Goal: Task Accomplishment & Management: Use online tool/utility

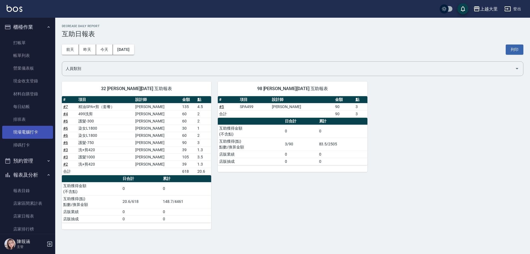
click at [36, 134] on link "現場電腦打卡" at bounding box center [27, 132] width 51 height 13
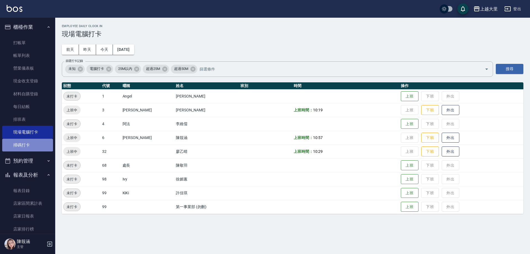
click at [33, 140] on link "掃碼打卡" at bounding box center [27, 145] width 51 height 13
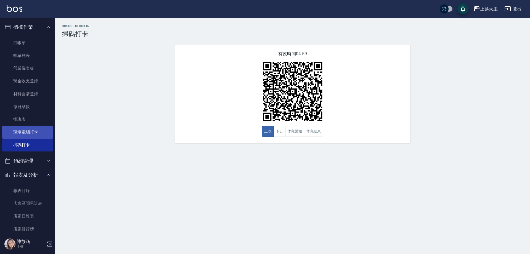
click at [33, 136] on link "現場電腦打卡" at bounding box center [27, 132] width 51 height 13
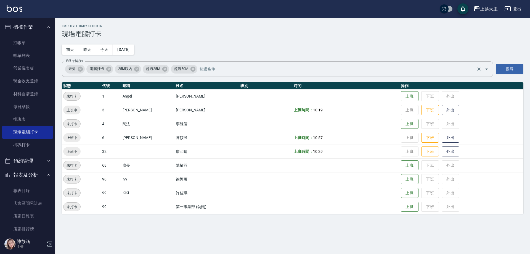
click at [493, 68] on div "未知 電腦打卡 25M以內 超過25M 超過50M 篩選打卡記錄" at bounding box center [277, 68] width 431 height 15
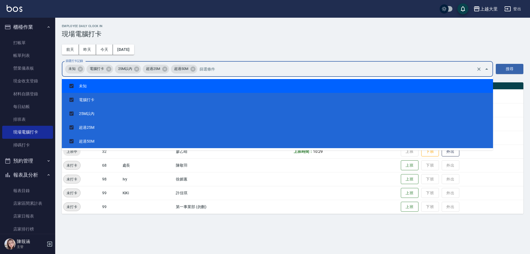
click at [418, 47] on div "Employee Daily Clock In 現場電腦打卡 [DATE] [DATE] [DATE] [DATE] 篩選打卡記錄 未知 電腦打卡 25M以內…" at bounding box center [292, 119] width 475 height 203
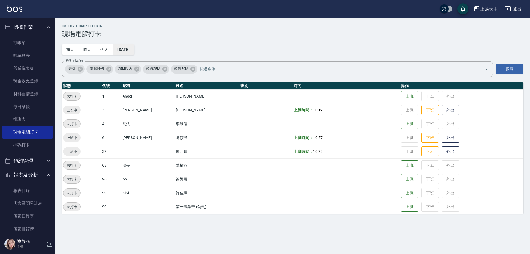
click at [126, 50] on button "[DATE]" at bounding box center [123, 49] width 21 height 10
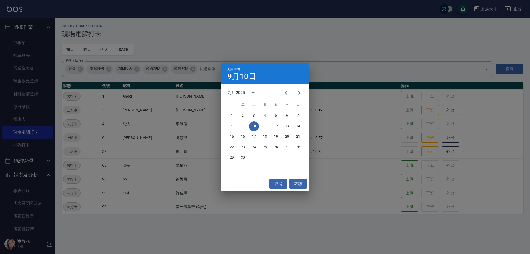
click at [239, 49] on div "起始時間 [DATE] 九月 2025 一 二 三 四 五 六 日 1 2 3 4 5 6 7 8 9 10 11 12 13 14 15 16 17 18 …" at bounding box center [265, 127] width 530 height 254
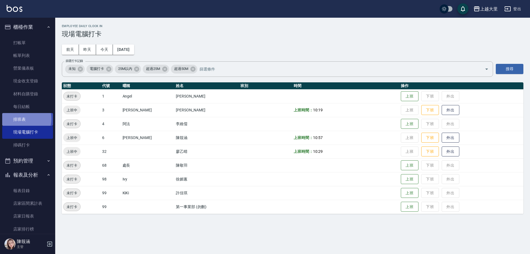
click at [20, 119] on link "排班表" at bounding box center [27, 119] width 51 height 13
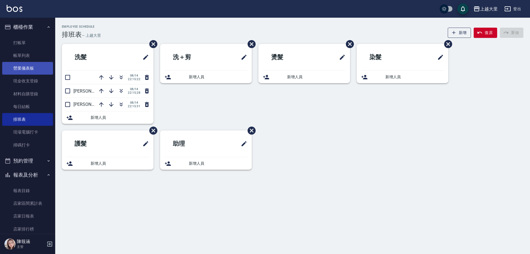
click at [38, 64] on link "營業儀表板" at bounding box center [27, 68] width 51 height 13
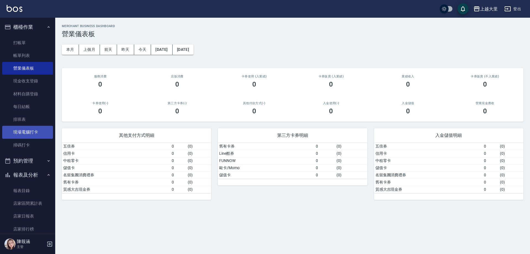
click at [36, 135] on link "現場電腦打卡" at bounding box center [27, 132] width 51 height 13
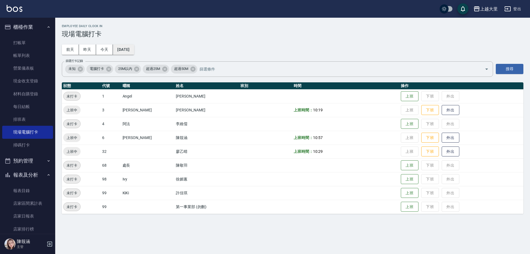
click at [130, 49] on button "[DATE]" at bounding box center [123, 49] width 21 height 10
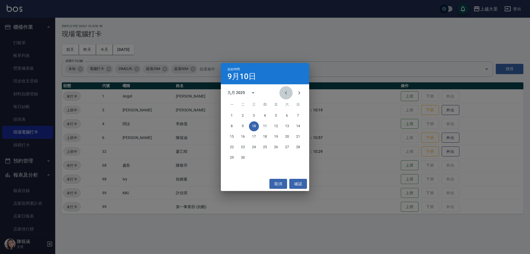
click at [284, 94] on icon "Previous month" at bounding box center [286, 92] width 7 height 7
click at [277, 115] on button "1" at bounding box center [276, 116] width 10 height 10
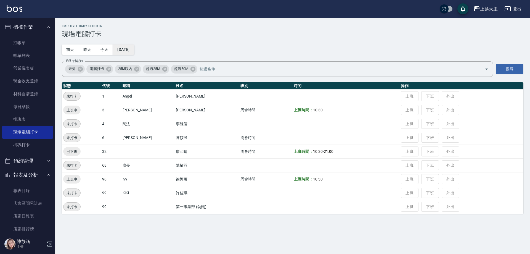
click at [134, 50] on button "[DATE]" at bounding box center [123, 49] width 21 height 10
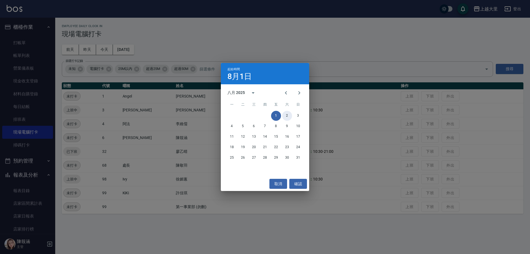
click at [286, 115] on button "2" at bounding box center [287, 116] width 10 height 10
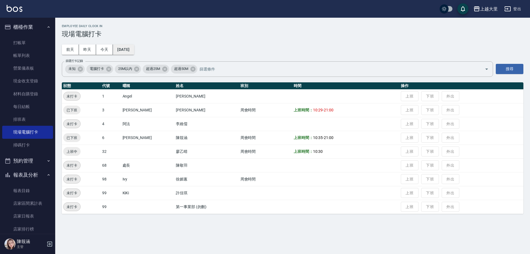
click at [127, 48] on button "[DATE]" at bounding box center [123, 49] width 21 height 10
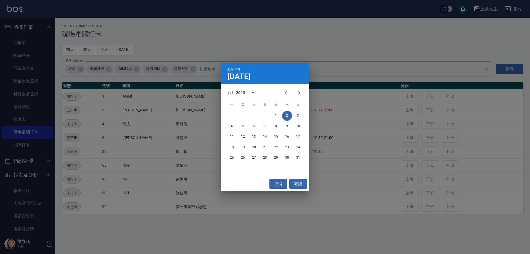
click at [301, 117] on button "3" at bounding box center [298, 116] width 10 height 10
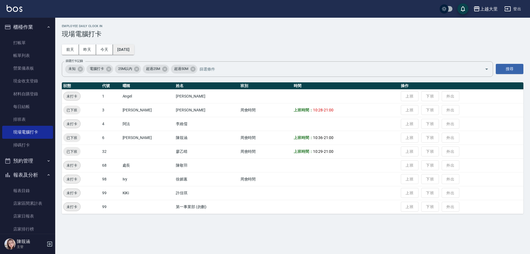
click at [132, 47] on button "[DATE]" at bounding box center [123, 49] width 21 height 10
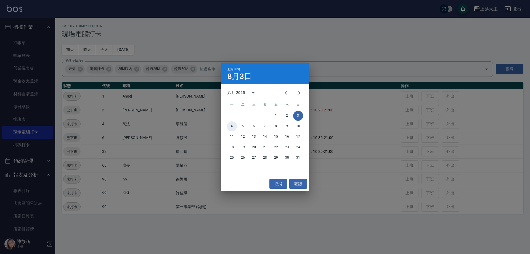
click at [232, 126] on button "4" at bounding box center [232, 126] width 10 height 10
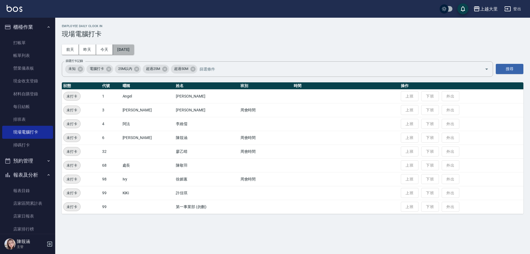
click at [131, 50] on button "[DATE]" at bounding box center [123, 49] width 21 height 10
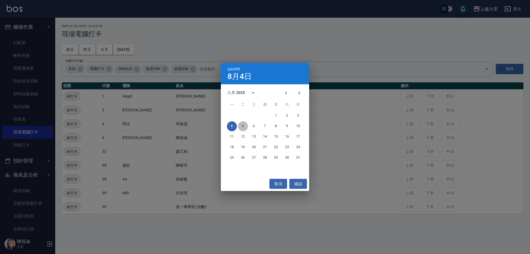
click at [242, 125] on button "5" at bounding box center [243, 126] width 10 height 10
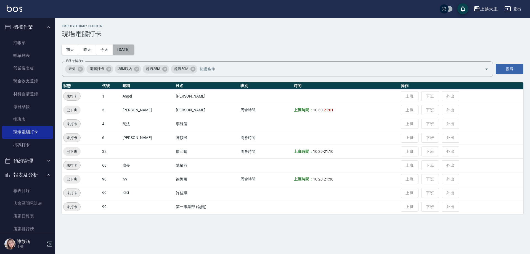
click at [134, 49] on button "[DATE]" at bounding box center [123, 49] width 21 height 10
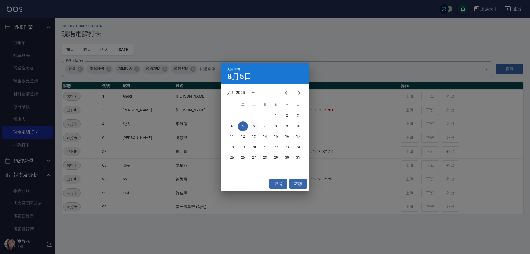
click at [255, 125] on button "6" at bounding box center [254, 126] width 10 height 10
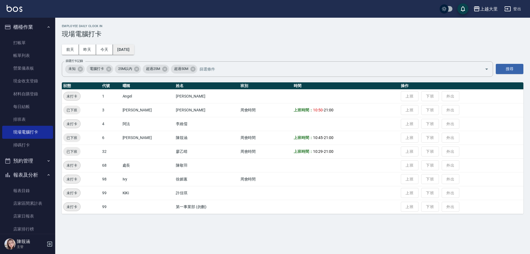
click at [134, 49] on button "[DATE]" at bounding box center [123, 49] width 21 height 10
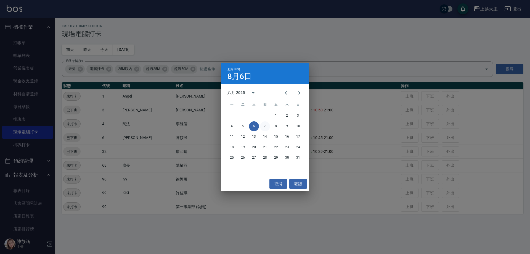
click at [262, 127] on button "7" at bounding box center [265, 126] width 10 height 10
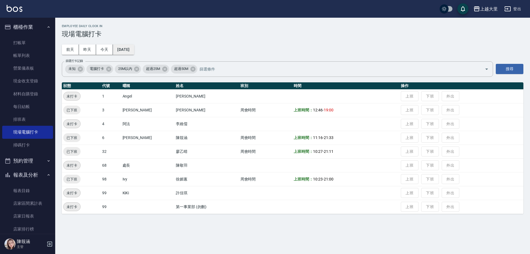
click at [127, 49] on button "[DATE]" at bounding box center [123, 49] width 21 height 10
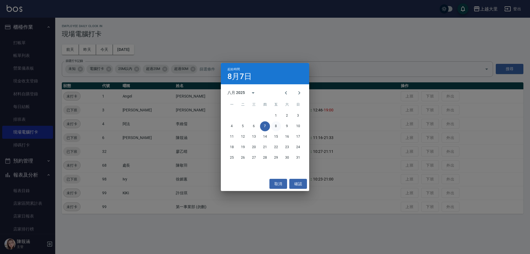
click at [275, 126] on button "8" at bounding box center [276, 126] width 10 height 10
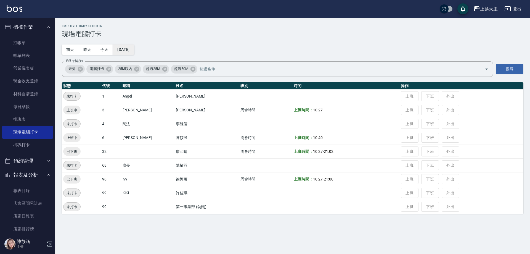
click at [134, 49] on button "[DATE]" at bounding box center [123, 49] width 21 height 10
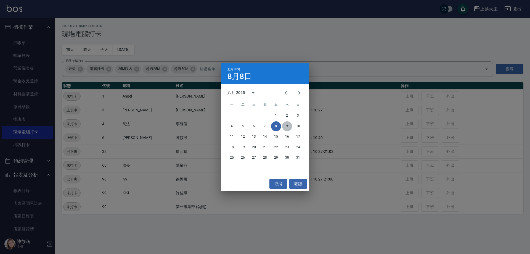
click at [285, 126] on button "9" at bounding box center [287, 126] width 10 height 10
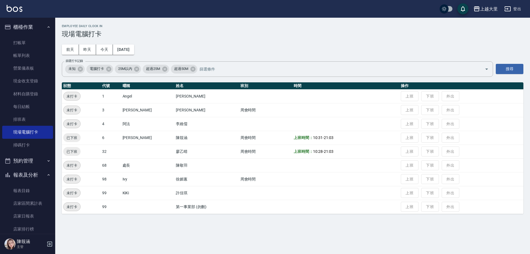
click at [124, 43] on div "Employee Daily Clock In 現場電腦打卡 [DATE] [DATE] [DATE] [DATE] 篩選打卡記錄 未知 電腦打卡 25M以內…" at bounding box center [292, 119] width 475 height 203
click at [126, 49] on button "[DATE]" at bounding box center [123, 49] width 21 height 10
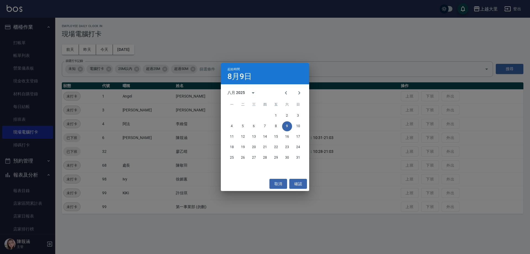
click at [337, 57] on div "起始時間 [DATE] 八月 2025 一 二 三 四 五 六 日 1 2 3 4 5 6 7 8 9 10 11 12 13 14 15 16 17 18 …" at bounding box center [265, 127] width 530 height 254
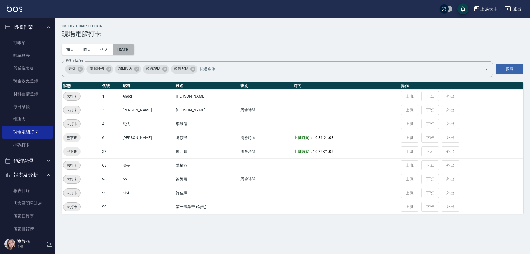
click at [124, 47] on button "[DATE]" at bounding box center [123, 49] width 21 height 10
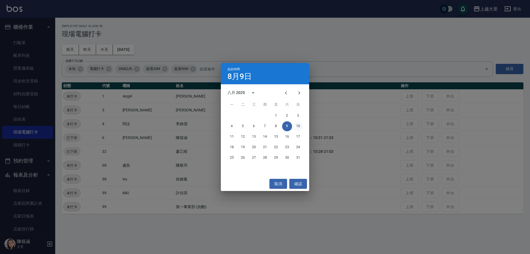
click at [300, 125] on button "10" at bounding box center [298, 126] width 10 height 10
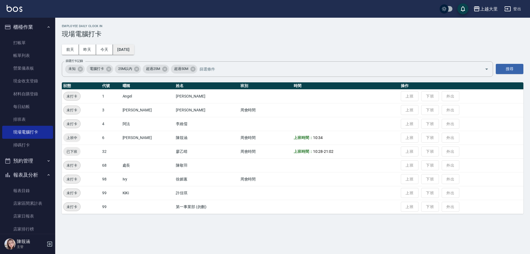
click at [129, 52] on button "[DATE]" at bounding box center [123, 49] width 21 height 10
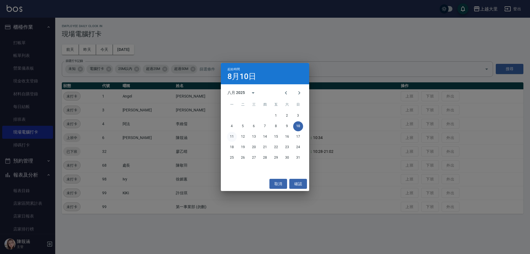
click at [231, 134] on button "11" at bounding box center [232, 137] width 10 height 10
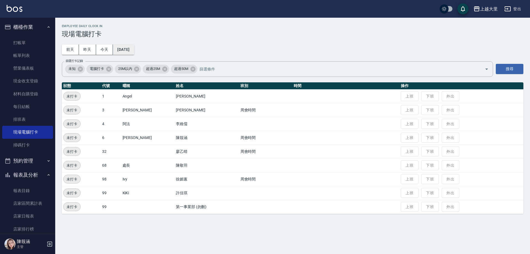
click at [131, 51] on button "[DATE]" at bounding box center [123, 49] width 21 height 10
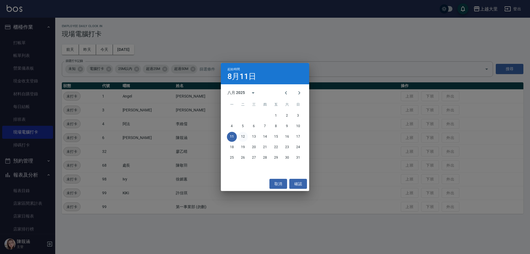
click at [239, 137] on button "12" at bounding box center [243, 137] width 10 height 10
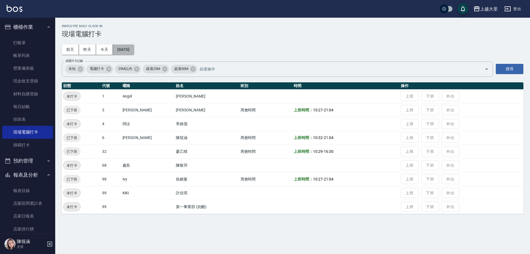
click at [129, 51] on button "[DATE]" at bounding box center [123, 49] width 21 height 10
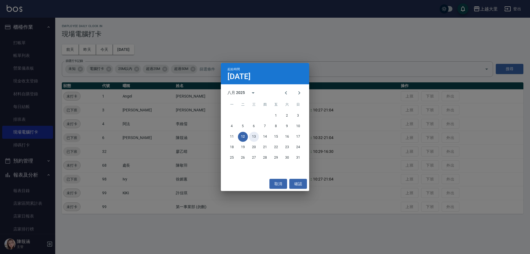
click at [251, 134] on button "13" at bounding box center [254, 137] width 10 height 10
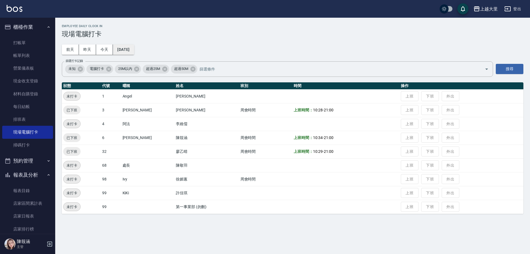
click at [128, 47] on button "[DATE]" at bounding box center [123, 49] width 21 height 10
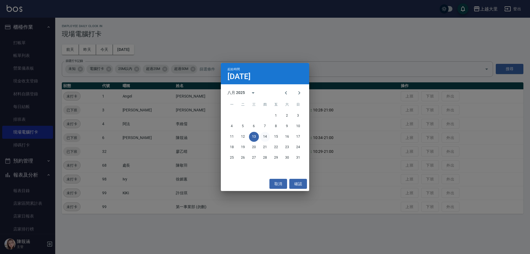
click at [264, 136] on button "14" at bounding box center [265, 137] width 10 height 10
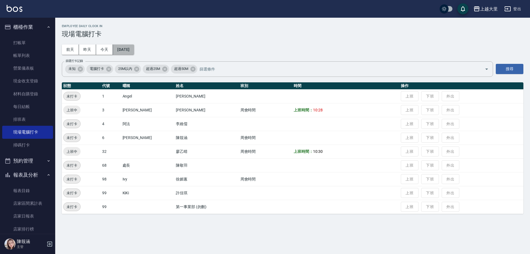
click at [133, 52] on button "[DATE]" at bounding box center [123, 49] width 21 height 10
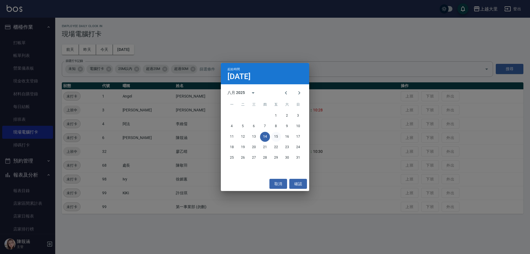
click at [273, 135] on button "15" at bounding box center [276, 137] width 10 height 10
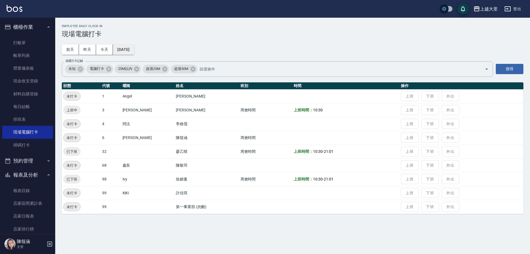
click at [121, 47] on button "[DATE]" at bounding box center [123, 49] width 21 height 10
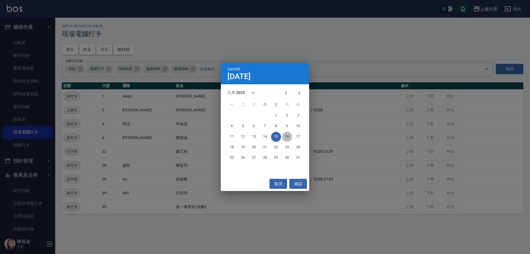
click at [285, 137] on button "16" at bounding box center [287, 137] width 10 height 10
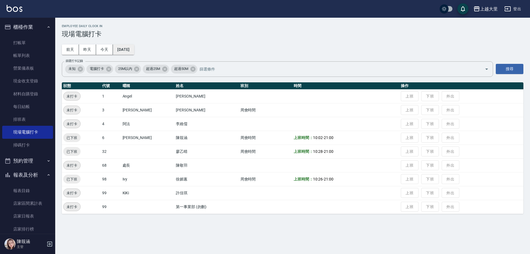
click at [130, 46] on button "[DATE]" at bounding box center [123, 49] width 21 height 10
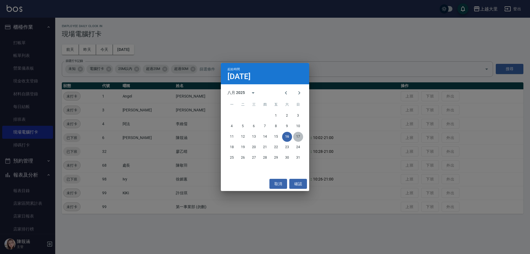
click at [299, 136] on button "17" at bounding box center [298, 137] width 10 height 10
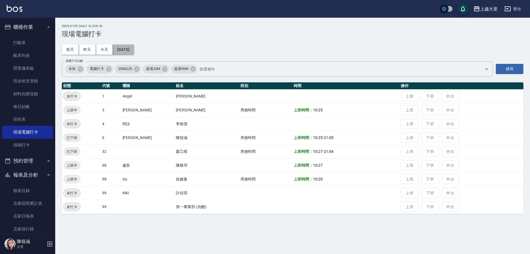
click at [134, 50] on button "[DATE]" at bounding box center [123, 49] width 21 height 10
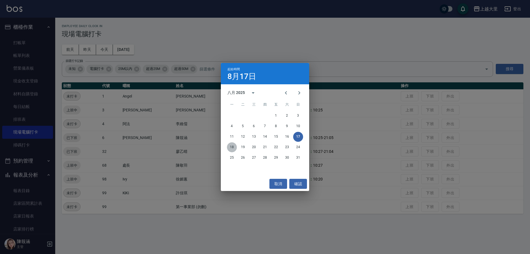
drag, startPoint x: 231, startPoint y: 146, endPoint x: 229, endPoint y: 140, distance: 6.7
click at [231, 146] on button "18" at bounding box center [232, 147] width 10 height 10
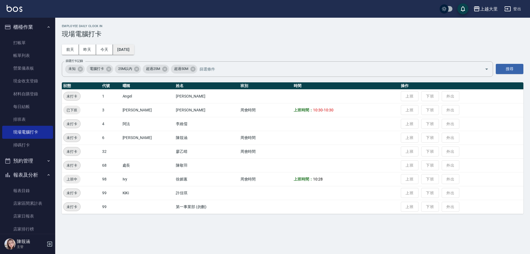
click at [126, 48] on button "[DATE]" at bounding box center [123, 49] width 21 height 10
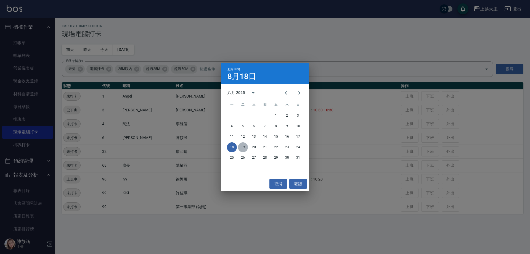
click at [242, 148] on button "19" at bounding box center [243, 147] width 10 height 10
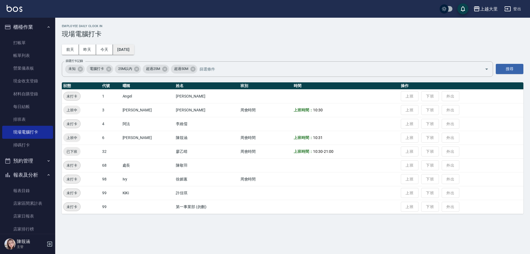
click at [127, 48] on button "[DATE]" at bounding box center [123, 49] width 21 height 10
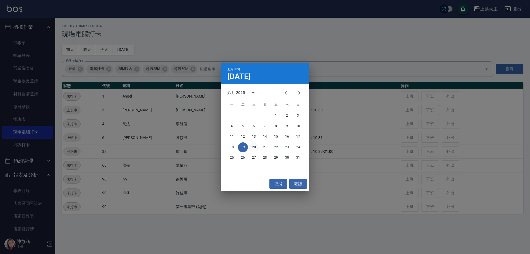
click at [256, 148] on button "20" at bounding box center [254, 147] width 10 height 10
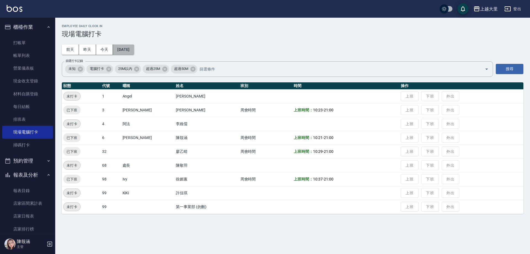
click at [132, 50] on button "[DATE]" at bounding box center [123, 49] width 21 height 10
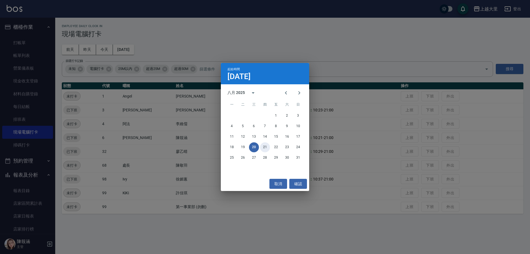
click at [262, 146] on button "21" at bounding box center [265, 147] width 10 height 10
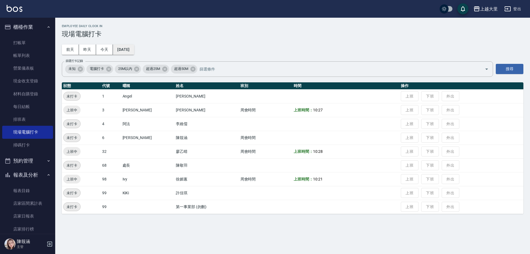
click at [133, 52] on button "[DATE]" at bounding box center [123, 49] width 21 height 10
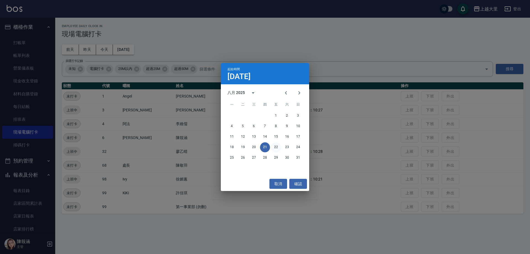
click at [273, 145] on button "22" at bounding box center [276, 147] width 10 height 10
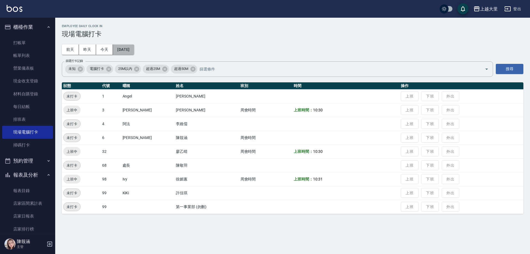
click at [132, 53] on button "[DATE]" at bounding box center [123, 49] width 21 height 10
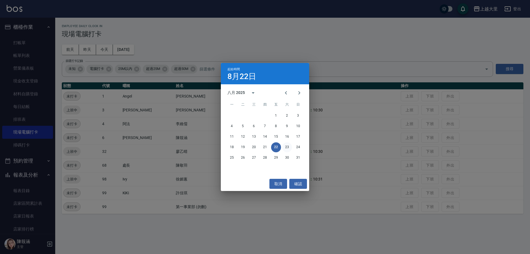
click at [289, 147] on button "23" at bounding box center [287, 147] width 10 height 10
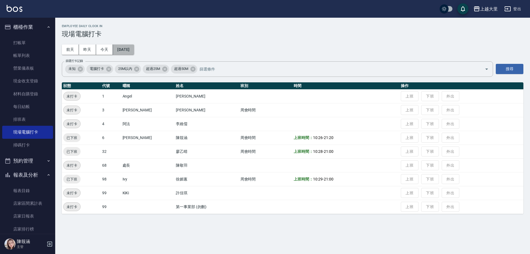
click at [133, 47] on button "[DATE]" at bounding box center [123, 49] width 21 height 10
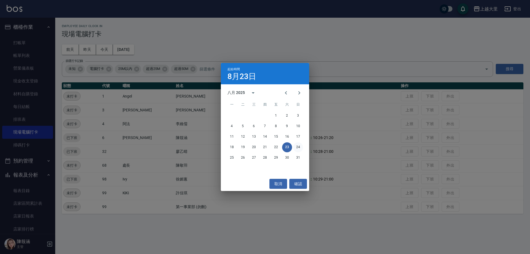
click at [295, 146] on button "24" at bounding box center [298, 147] width 10 height 10
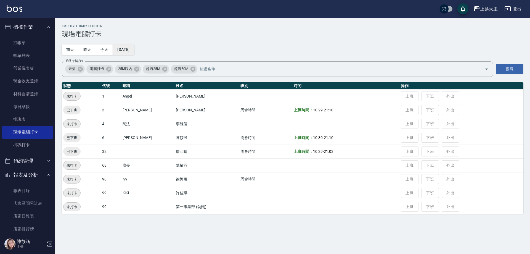
click at [134, 52] on button "[DATE]" at bounding box center [123, 49] width 21 height 10
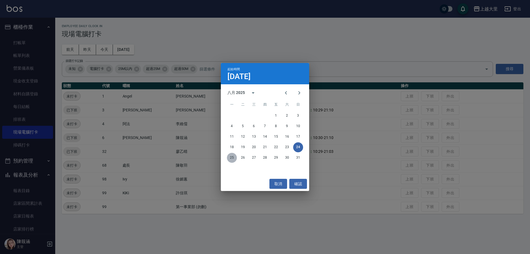
drag, startPoint x: 235, startPoint y: 158, endPoint x: 227, endPoint y: 140, distance: 19.4
click at [234, 157] on button "25" at bounding box center [232, 158] width 10 height 10
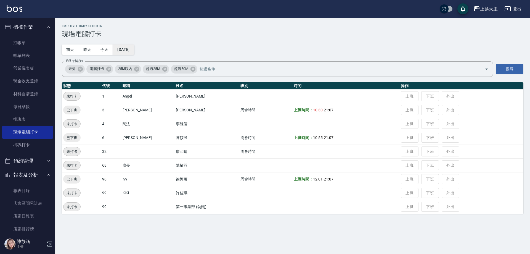
click at [134, 47] on button "[DATE]" at bounding box center [123, 49] width 21 height 10
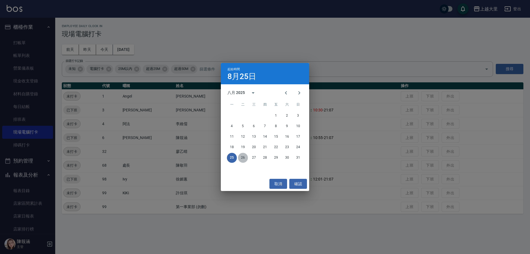
click at [243, 157] on button "26" at bounding box center [243, 158] width 10 height 10
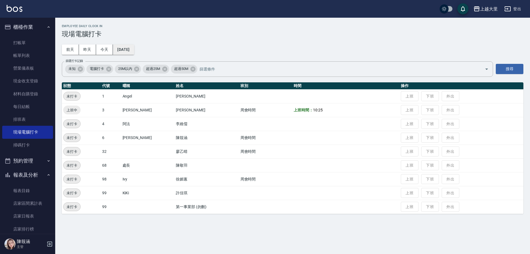
click at [131, 51] on button "[DATE]" at bounding box center [123, 49] width 21 height 10
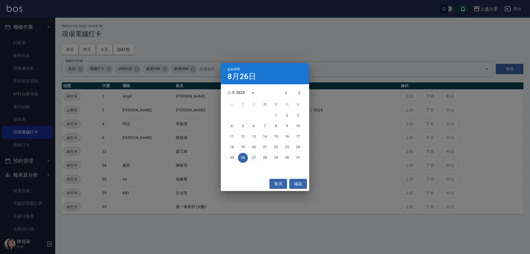
click at [255, 157] on button "27" at bounding box center [254, 158] width 10 height 10
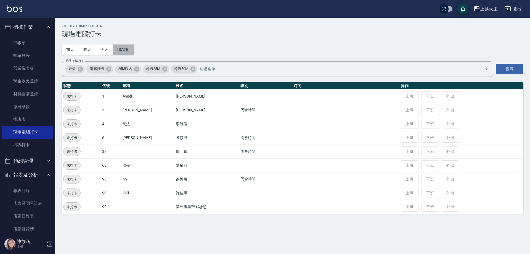
click at [129, 50] on button "[DATE]" at bounding box center [123, 49] width 21 height 10
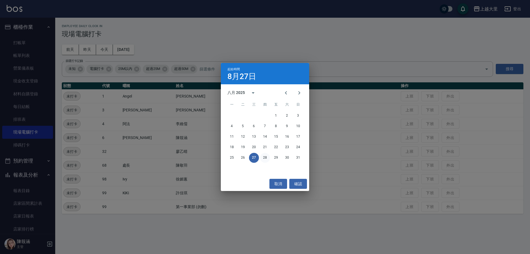
click at [262, 158] on button "28" at bounding box center [265, 158] width 10 height 10
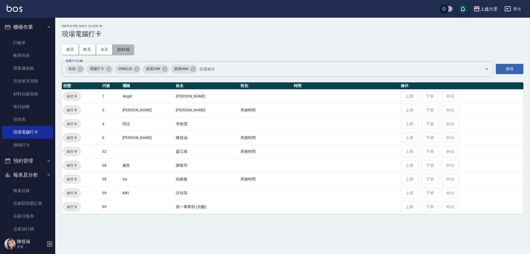
click at [134, 52] on button "[DATE]" at bounding box center [123, 49] width 21 height 10
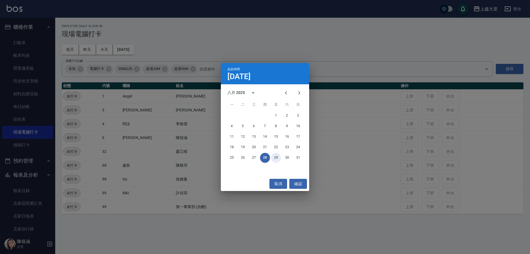
drag, startPoint x: 278, startPoint y: 157, endPoint x: 268, endPoint y: 143, distance: 17.5
click at [278, 158] on button "29" at bounding box center [276, 158] width 10 height 10
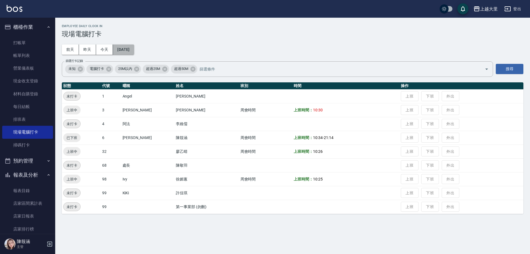
click at [133, 51] on button "[DATE]" at bounding box center [123, 49] width 21 height 10
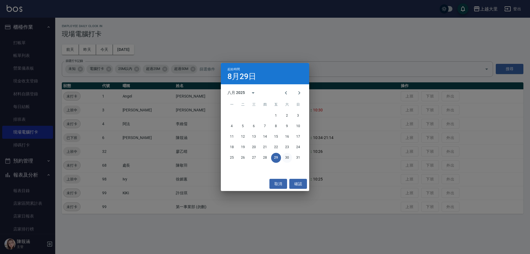
click at [286, 158] on button "30" at bounding box center [287, 158] width 10 height 10
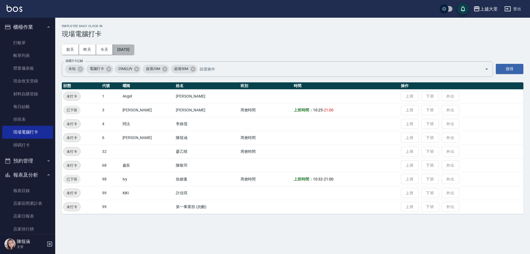
click at [134, 47] on button "[DATE]" at bounding box center [123, 49] width 21 height 10
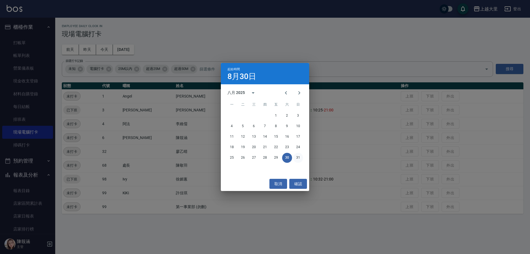
click at [299, 161] on button "31" at bounding box center [298, 158] width 10 height 10
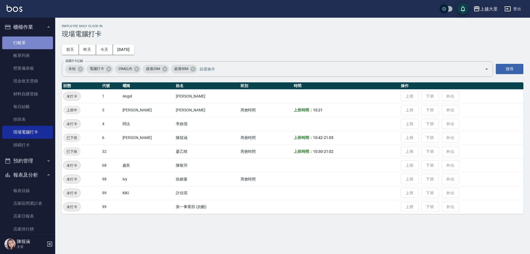
click at [28, 44] on link "打帳單" at bounding box center [27, 42] width 51 height 13
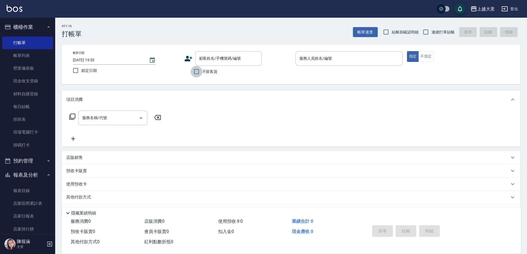
click at [197, 73] on input "不留客資" at bounding box center [197, 72] width 12 height 12
checkbox input "true"
click at [426, 33] on input "連續打單結帳" at bounding box center [426, 32] width 12 height 12
checkbox input "true"
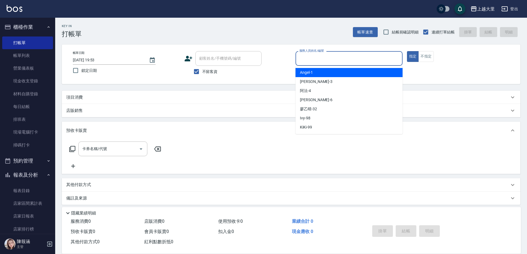
click at [347, 56] on input "服務人員姓名/編號" at bounding box center [349, 59] width 102 height 10
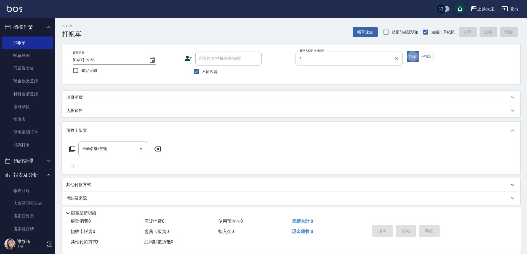
type input "[PERSON_NAME]比-6"
type button "true"
click at [407, 51] on button "指定" at bounding box center [413, 56] width 12 height 11
click at [88, 95] on div "項目消費" at bounding box center [288, 97] width 444 height 6
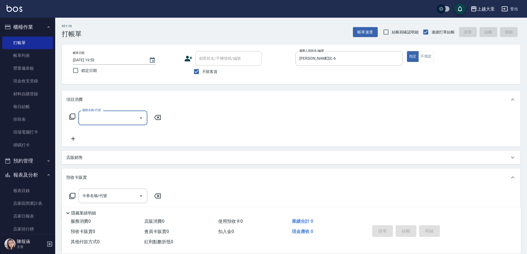
click at [160, 195] on icon at bounding box center [158, 195] width 14 height 7
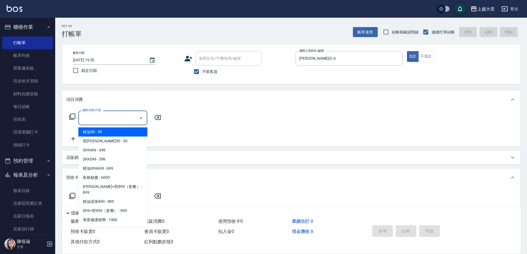
click at [98, 116] on input "服務名稱/代號" at bounding box center [109, 118] width 56 height 10
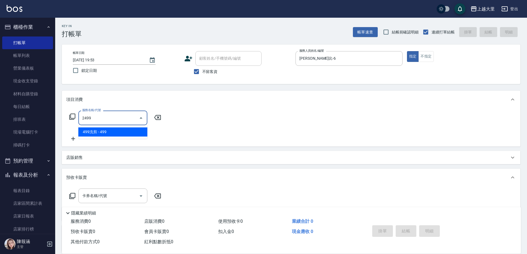
type input "499洗剪(2499)"
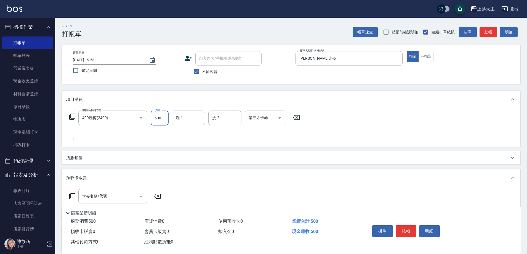
type input "500"
type input "[PERSON_NAME]-32"
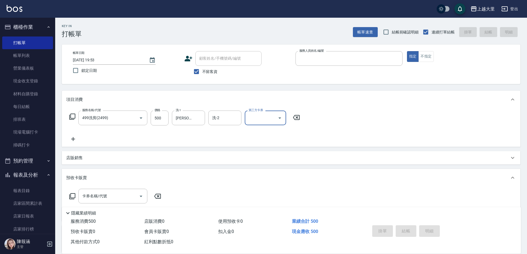
click at [407, 51] on button "指定" at bounding box center [413, 56] width 12 height 11
type input "[DATE] 19:54"
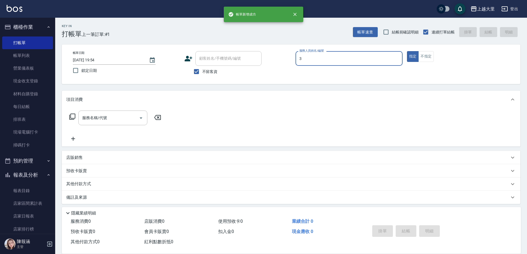
type input "[PERSON_NAME]-3"
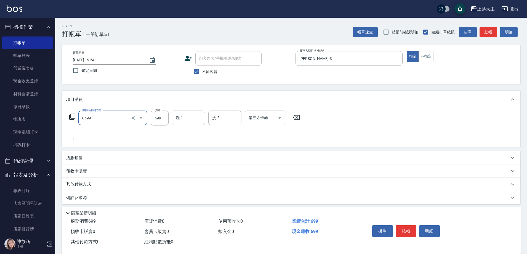
type input "精油SPA699(0699)"
type input "[PERSON_NAME]-32"
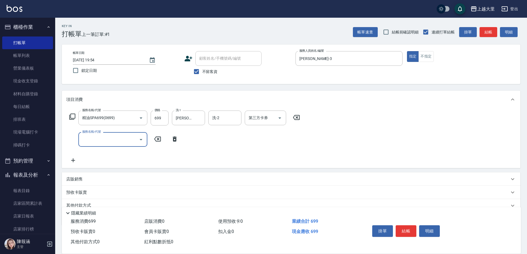
type input "1"
type input "剪髮300(2300)"
click at [284, 119] on div "第三方卡券" at bounding box center [265, 117] width 41 height 15
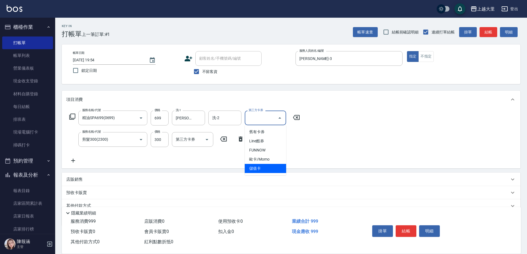
click at [255, 170] on span "儲值卡" at bounding box center [265, 168] width 41 height 9
type input "儲值卡"
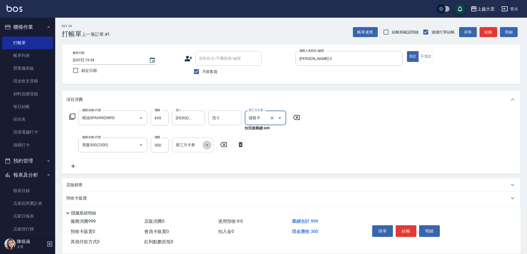
click at [207, 144] on icon "Open" at bounding box center [207, 144] width 3 height 1
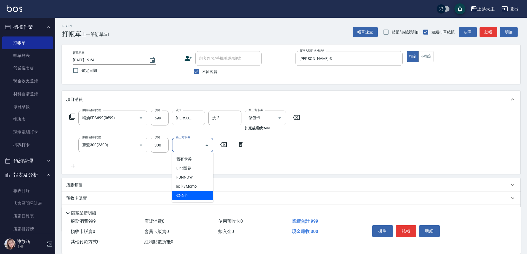
click at [188, 194] on span "儲值卡" at bounding box center [192, 195] width 41 height 9
type input "儲值卡"
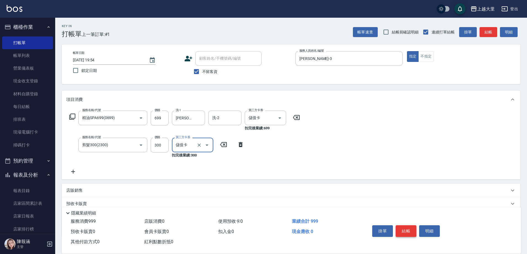
click at [409, 233] on button "結帳" at bounding box center [406, 231] width 21 height 12
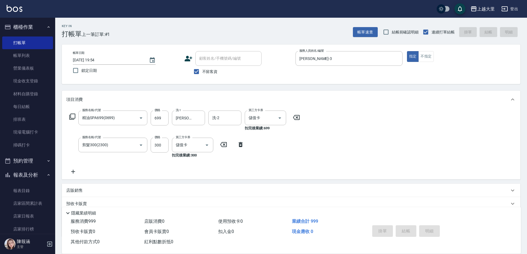
type input "[DATE] 19:55"
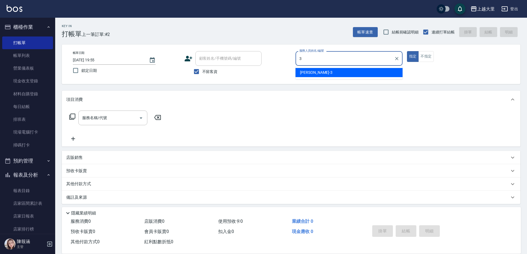
type input "[PERSON_NAME]-3"
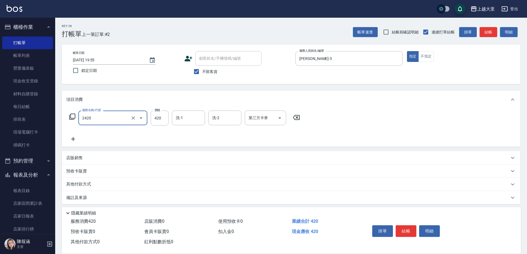
type input "洗+剪420(2420)"
type input "[PERSON_NAME]-32"
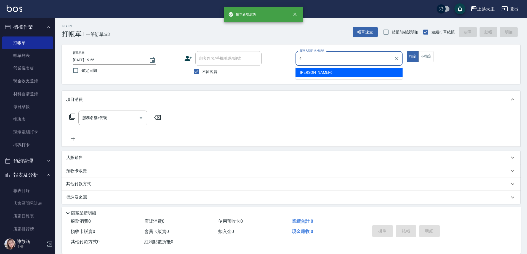
type input "[PERSON_NAME]比-6"
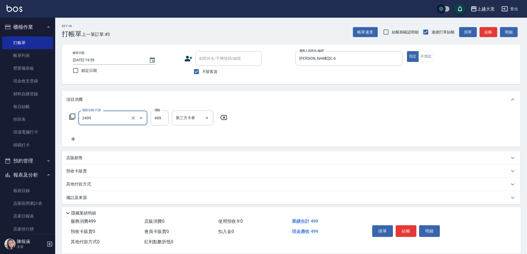
type input "499洗剪(2499)"
type input "500"
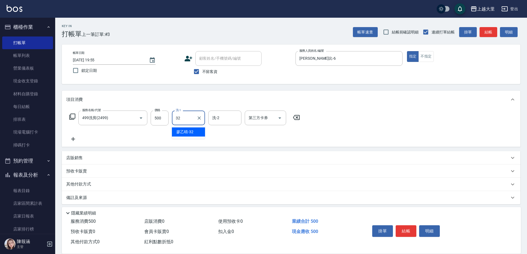
type input "[PERSON_NAME]-32"
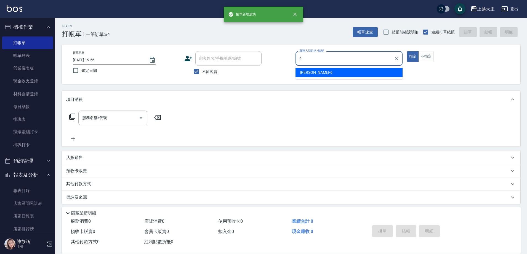
type input "[PERSON_NAME]比-6"
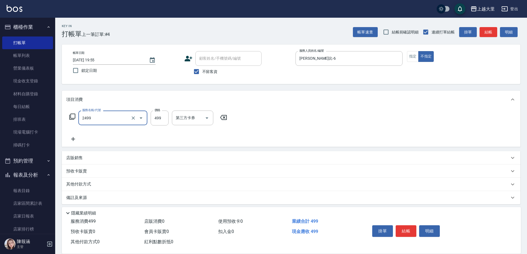
type input "499洗剪(2499)"
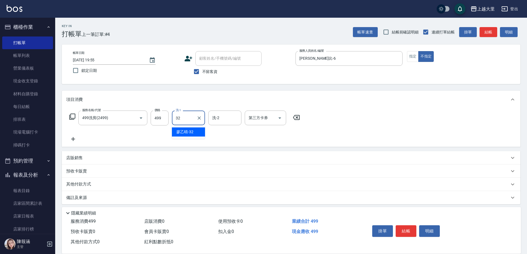
type input "[PERSON_NAME]-32"
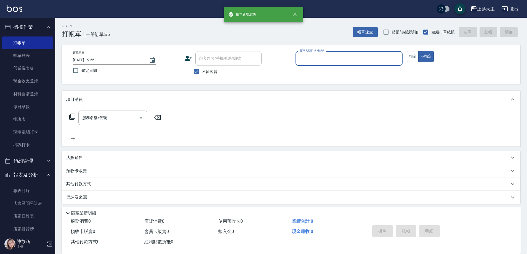
click at [419, 51] on button "不指定" at bounding box center [426, 56] width 15 height 11
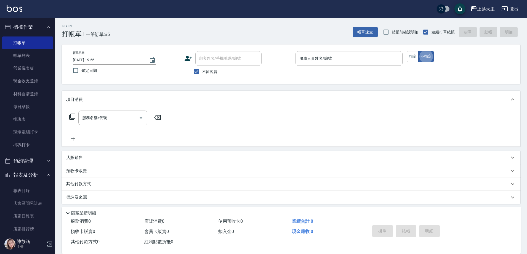
type button "false"
click at [419, 51] on button "不指定" at bounding box center [426, 56] width 15 height 11
click at [346, 75] on div "帳單日期 [DATE] 19:55 鎖定日期 顧客姓名/手機號碼/編號 顧客姓名/手機號碼/編號 不留客資 服務人員姓名/編號 服務人員姓名/編號 指定 不指定" at bounding box center [291, 64] width 446 height 26
click at [343, 58] on input "服務人員姓名/編號" at bounding box center [349, 59] width 102 height 10
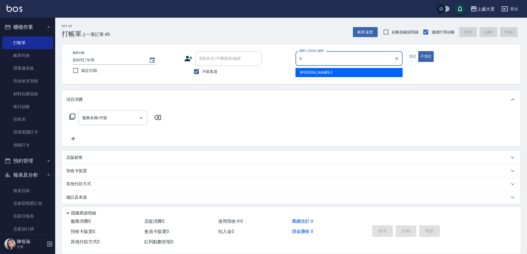
type input "[PERSON_NAME]-3"
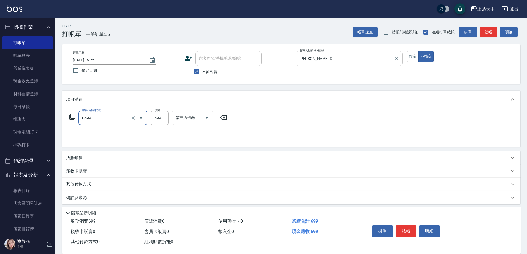
type input "精油SPA699(0699)"
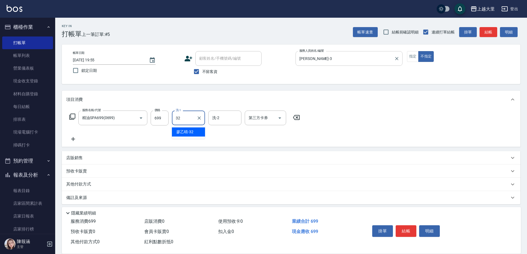
type input "[PERSON_NAME]-32"
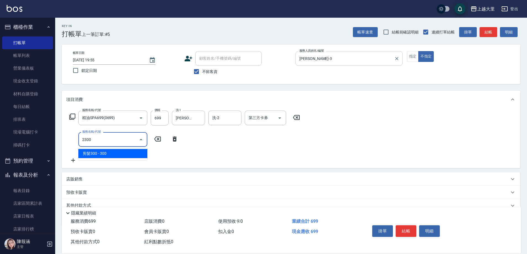
type input "剪髮300(2300)"
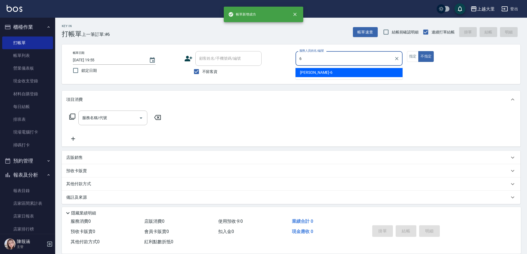
type input "[PERSON_NAME]比-6"
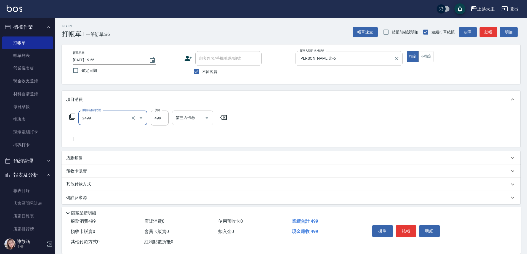
type input "499洗剪(2499)"
type input "500"
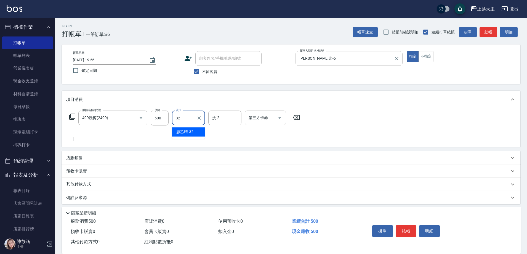
type input "[PERSON_NAME]-32"
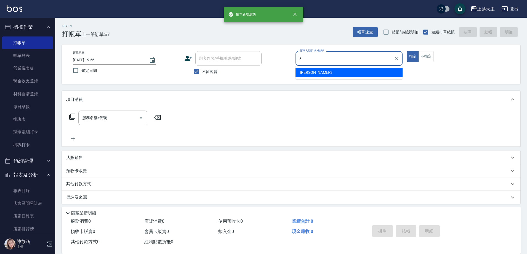
type input "[PERSON_NAME]-3"
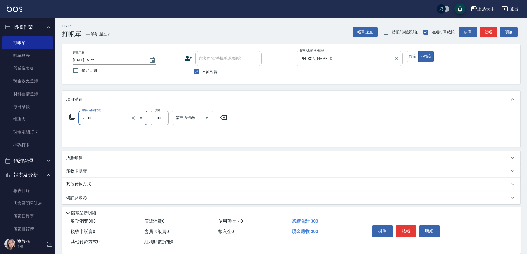
type input "剪髮300(2300)"
click at [136, 119] on icon "Clear" at bounding box center [134, 118] width 6 height 6
type input "200"
type input "健康洗髮(1300)"
type input "200"
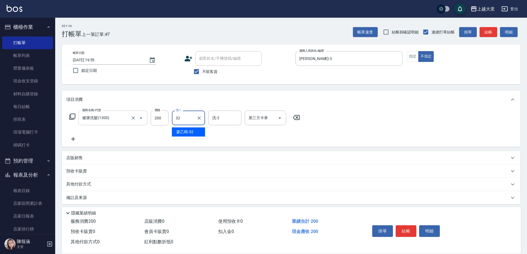
type input "[PERSON_NAME]-32"
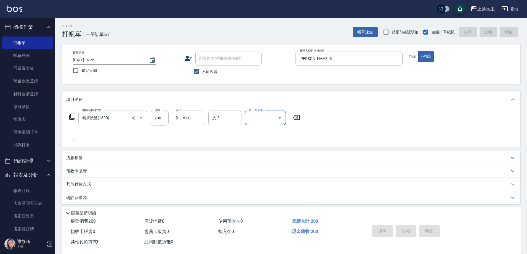
type input "[DATE] 19:56"
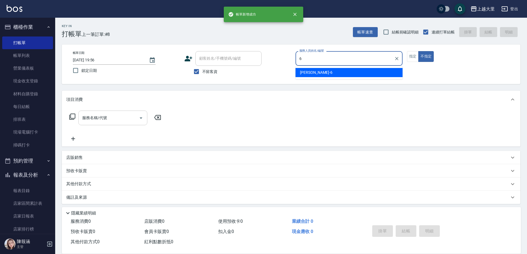
type input "[PERSON_NAME]比-6"
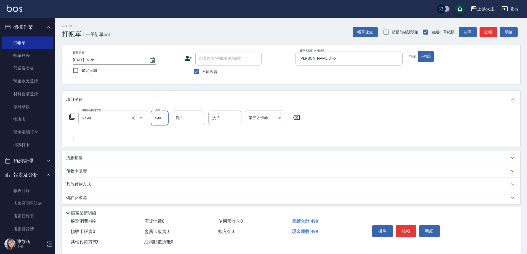
type input "499洗剪(2499)"
type input "[PERSON_NAME]-32"
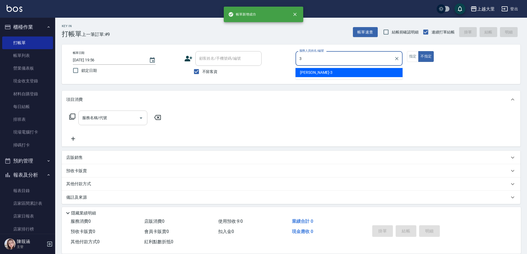
type input "[PERSON_NAME]-3"
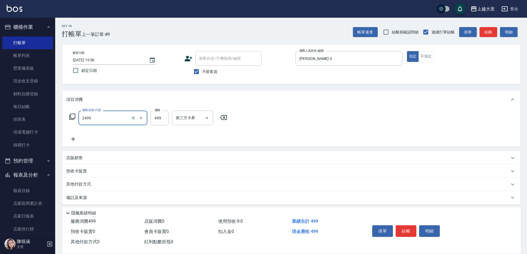
type input "499洗剪(2499)"
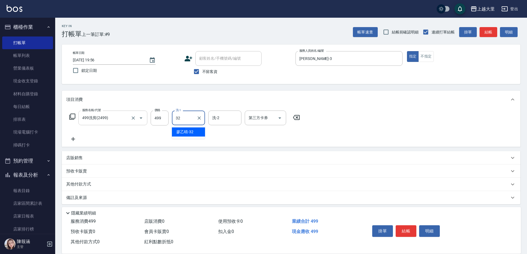
type input "[PERSON_NAME]-32"
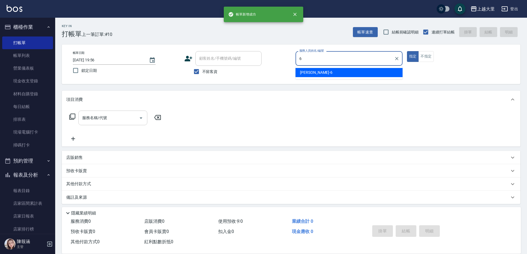
type input "[PERSON_NAME]比-6"
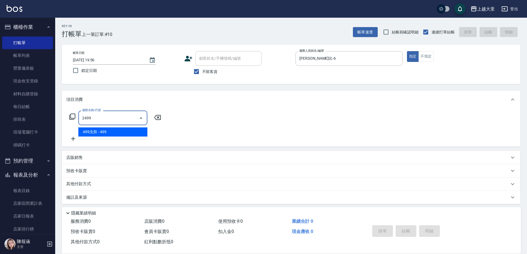
type input "499洗剪(2499)"
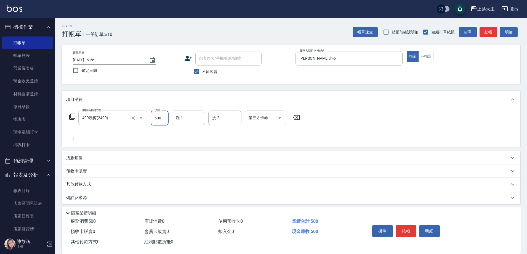
type input "500"
type input "[PERSON_NAME]-32"
click at [279, 117] on icon "Open" at bounding box center [280, 118] width 7 height 7
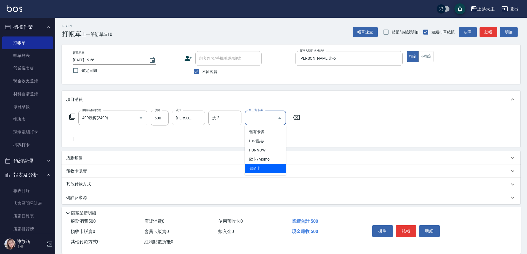
click at [272, 164] on span "儲值卡" at bounding box center [265, 168] width 41 height 9
type input "儲值卡"
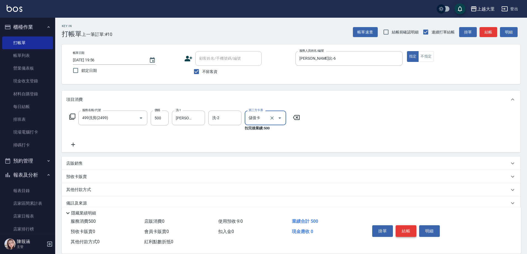
click at [408, 228] on button "結帳" at bounding box center [406, 231] width 21 height 12
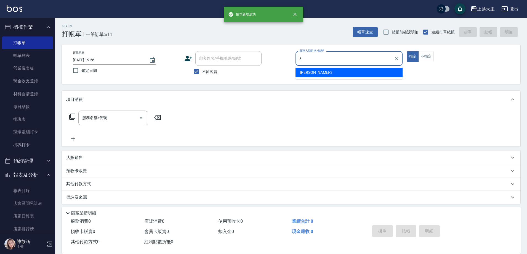
type input "[PERSON_NAME]-3"
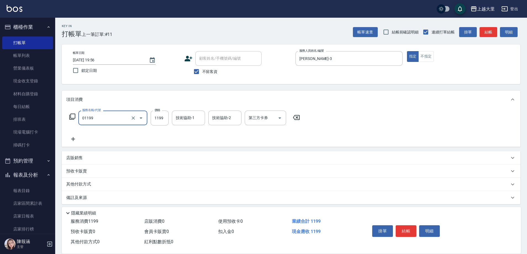
type input "滾珠精油+剪髮(套餐）(01199)"
type input "1200"
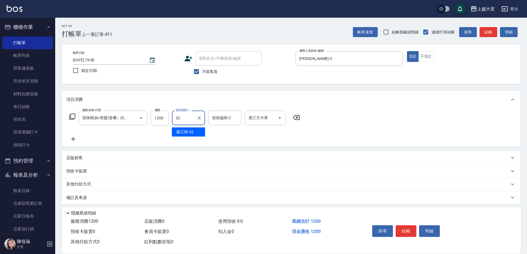
type input "[PERSON_NAME]-32"
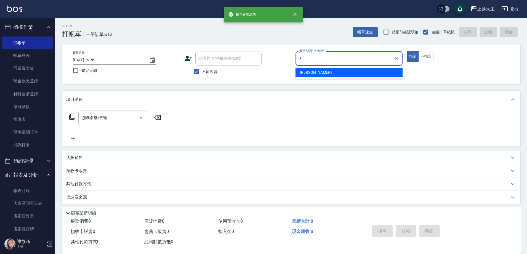
type input "[PERSON_NAME]-3"
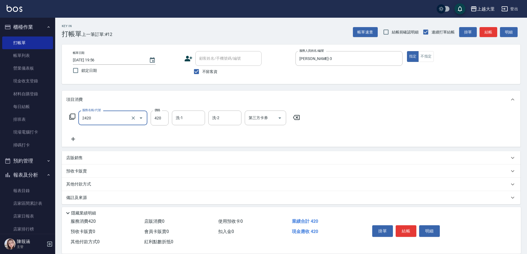
type input "洗+剪420(2420)"
type input "[PERSON_NAME]-32"
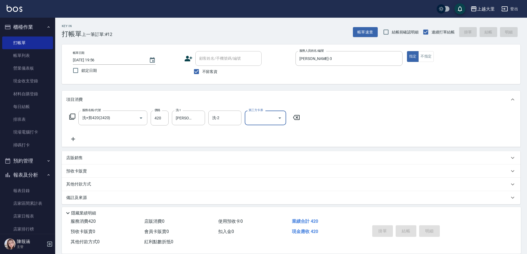
type input "[DATE] 19:57"
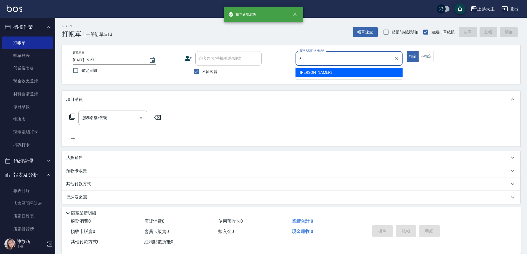
type input "[PERSON_NAME]-3"
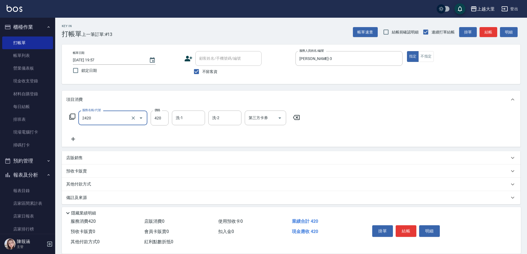
type input "洗+剪420(2420)"
type input "[PERSON_NAME]-32"
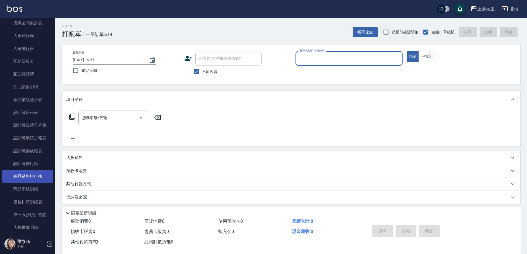
scroll to position [193, 0]
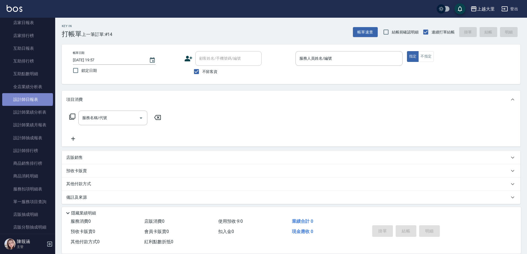
click at [27, 99] on link "設計師日報表" at bounding box center [27, 99] width 51 height 13
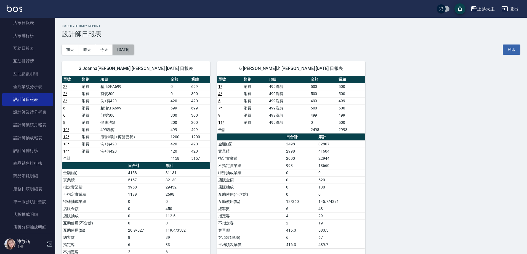
click at [134, 46] on button "[DATE]" at bounding box center [123, 49] width 21 height 10
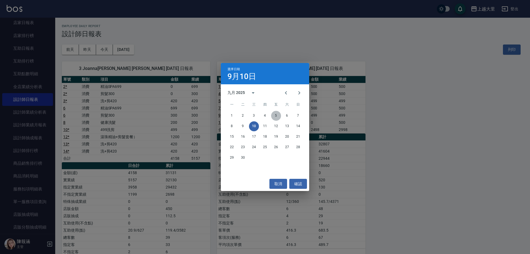
click at [274, 115] on button "5" at bounding box center [276, 116] width 10 height 10
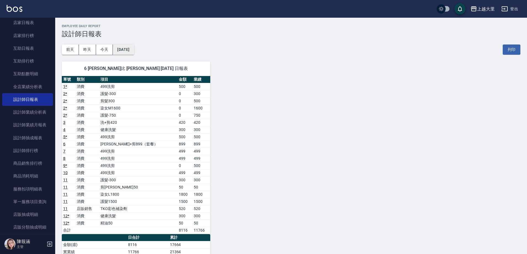
click at [130, 49] on button "[DATE]" at bounding box center [123, 49] width 21 height 10
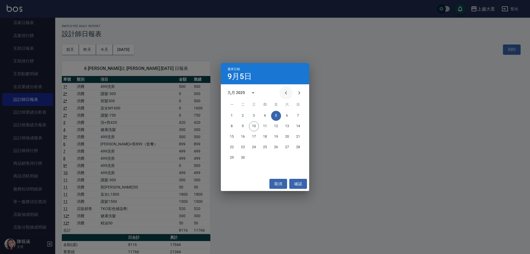
click at [289, 91] on icon "Previous month" at bounding box center [286, 92] width 7 height 7
click at [245, 126] on button "5" at bounding box center [243, 126] width 10 height 10
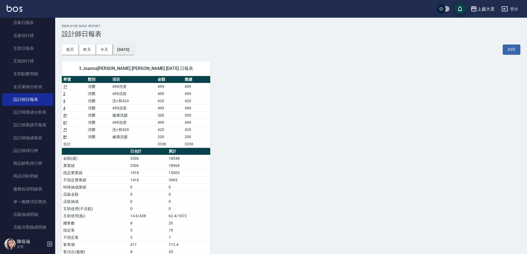
click at [129, 51] on button "[DATE]" at bounding box center [123, 49] width 21 height 10
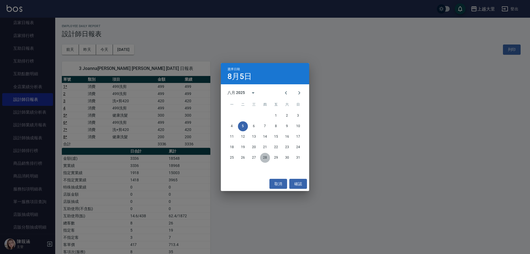
click at [266, 157] on button "28" at bounding box center [265, 158] width 10 height 10
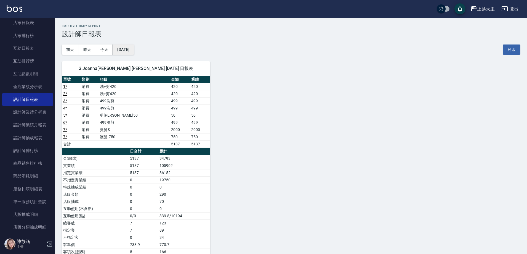
click at [134, 49] on button "[DATE]" at bounding box center [123, 49] width 21 height 10
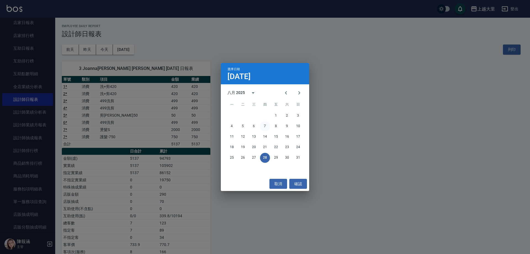
click at [266, 126] on button "7" at bounding box center [265, 126] width 10 height 10
